Goal: Task Accomplishment & Management: Use online tool/utility

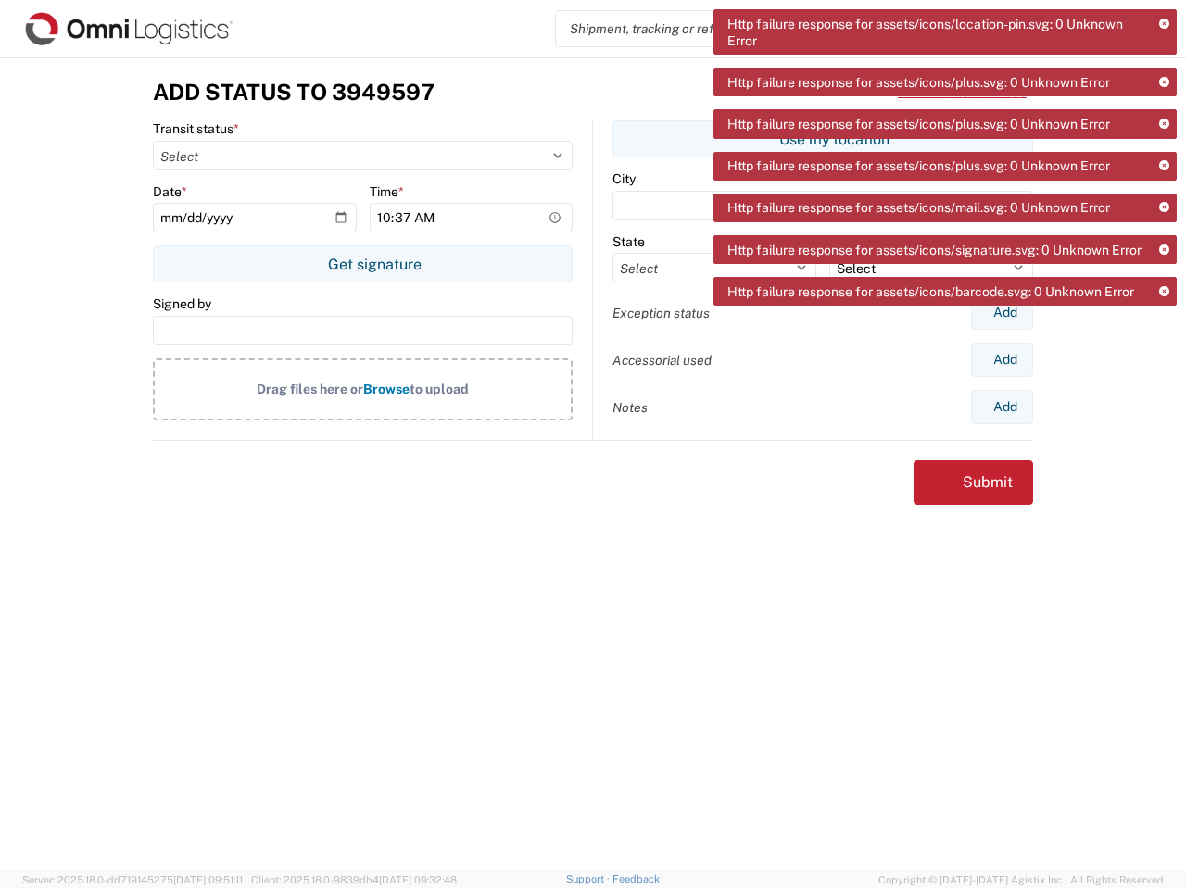
click at [1163, 24] on icon at bounding box center [1164, 24] width 10 height 10
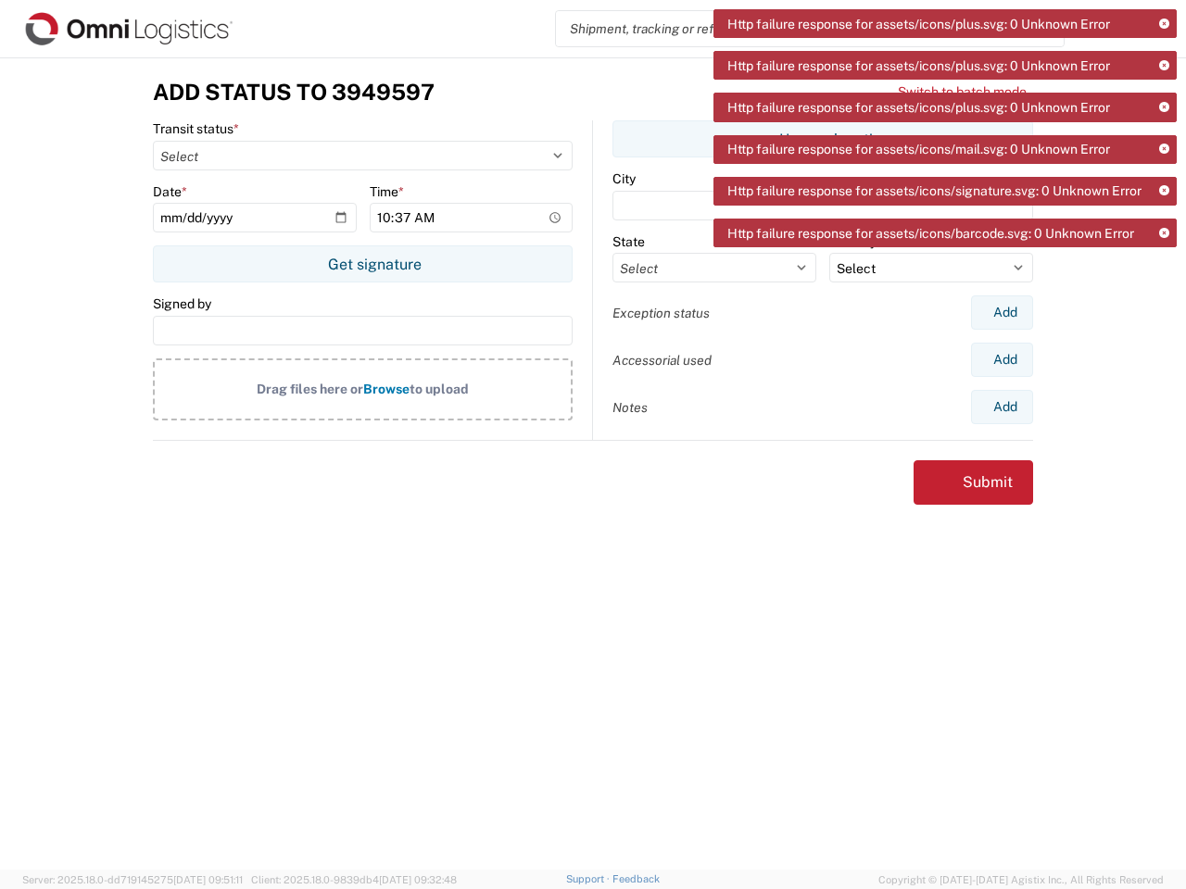
click at [1163, 82] on div "Http failure response for assets/icons/plus.svg: 0 Unknown Error Http failure r…" at bounding box center [944, 134] width 463 height 251
click at [1163, 124] on div "Http failure response for assets/icons/plus.svg: 0 Unknown Error Http failure r…" at bounding box center [944, 134] width 463 height 251
click at [1163, 166] on div "Http failure response for assets/icons/plus.svg: 0 Unknown Error Http failure r…" at bounding box center [944, 134] width 463 height 251
click at [1163, 207] on div "Http failure response for assets/icons/plus.svg: 0 Unknown Error Http failure r…" at bounding box center [944, 134] width 463 height 251
click at [1163, 250] on div "Http failure response for assets/icons/plus.svg: 0 Unknown Error Http failure r…" at bounding box center [944, 134] width 463 height 251
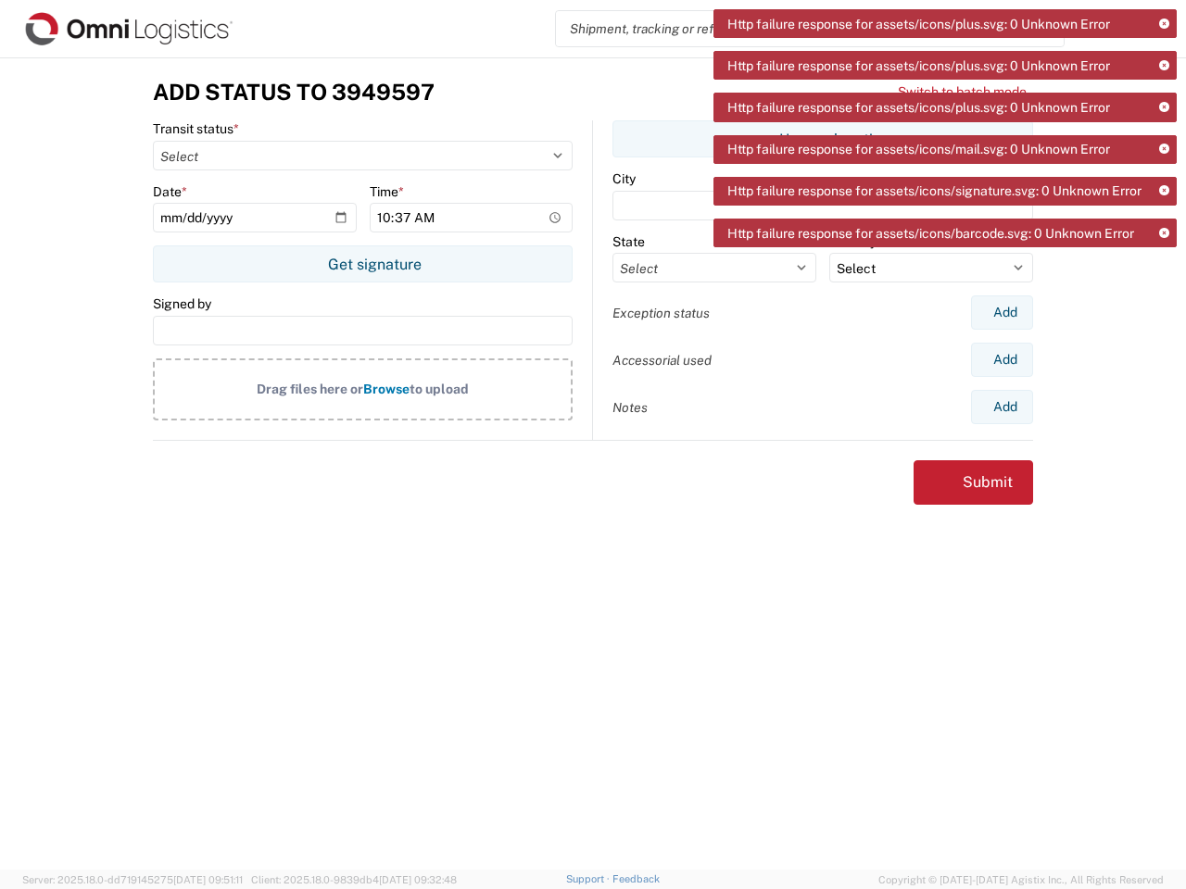
click at [1163, 292] on div "Add Status to 3949597 Switch to batch mode Transit status * Select Picked up fr…" at bounding box center [593, 463] width 1186 height 812
click at [362, 264] on button "Get signature" at bounding box center [363, 263] width 420 height 37
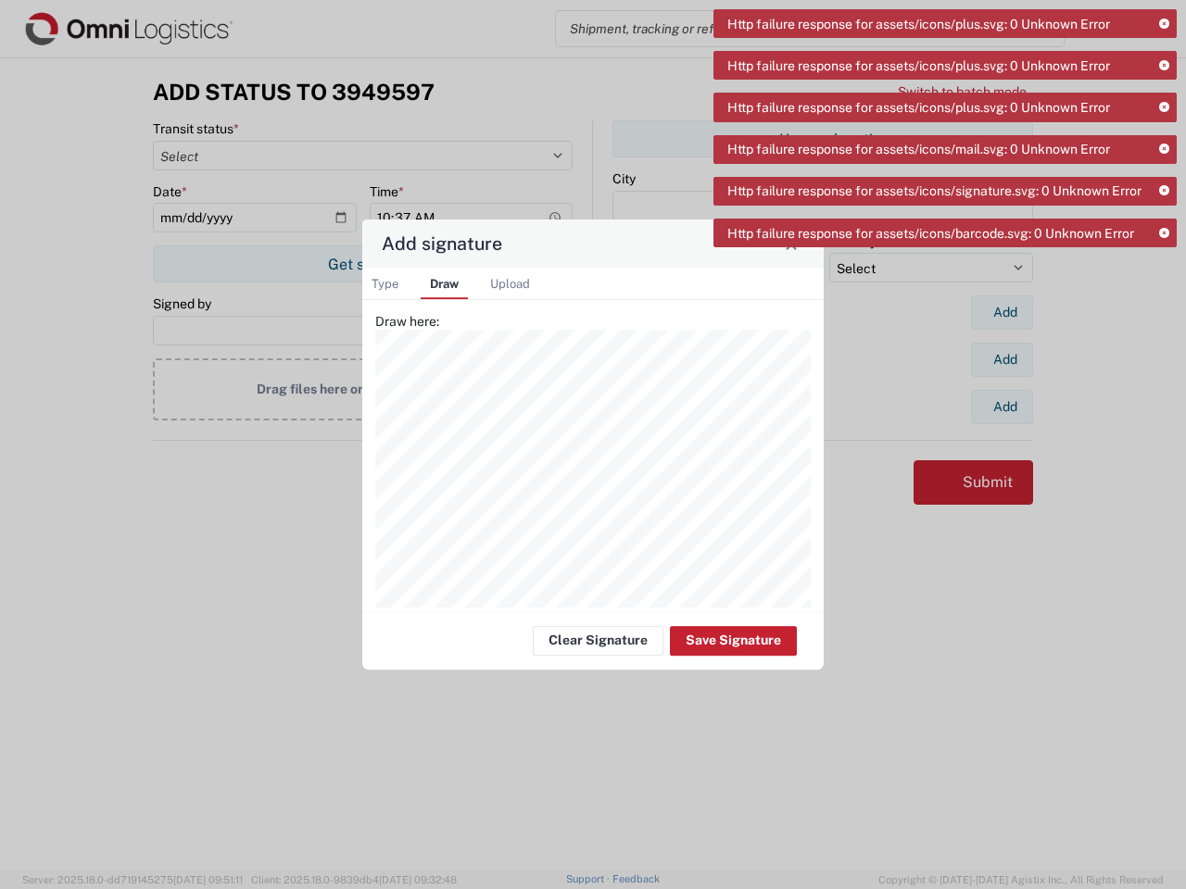
click at [1001, 359] on div "Add signature Type Draw Upload Type here: Draw here: Drag file here or Browse t…" at bounding box center [593, 444] width 1186 height 889
click at [1001, 407] on div "Add signature Type Draw Upload Type here: Draw here: Drag file here or Browse t…" at bounding box center [593, 444] width 1186 height 889
